Goal: Task Accomplishment & Management: Manage account settings

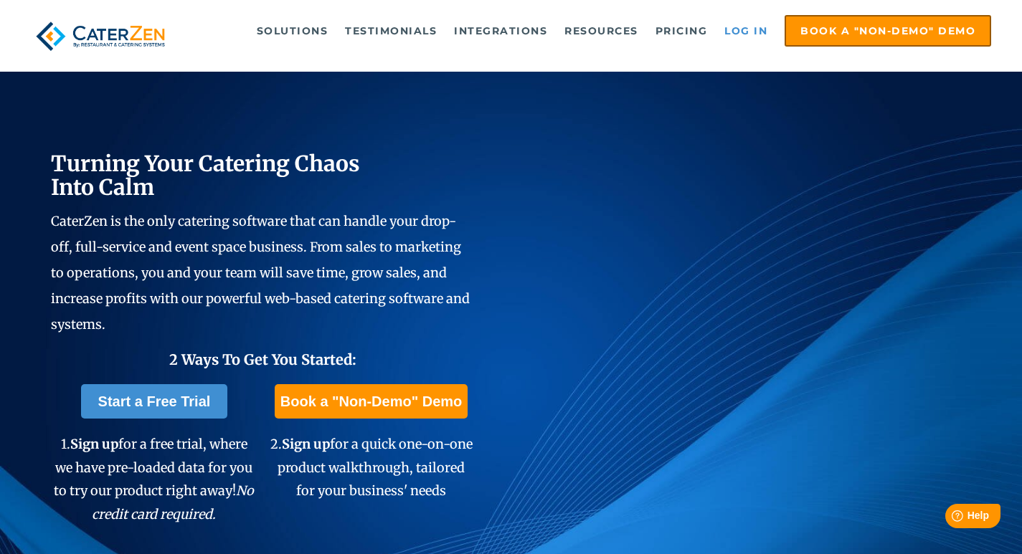
click at [745, 32] on link "Log in" at bounding box center [745, 30] width 57 height 29
click at [755, 37] on link "Log in" at bounding box center [745, 30] width 57 height 29
click at [752, 32] on link "Log in" at bounding box center [745, 30] width 57 height 29
